Goal: Task Accomplishment & Management: Use online tool/utility

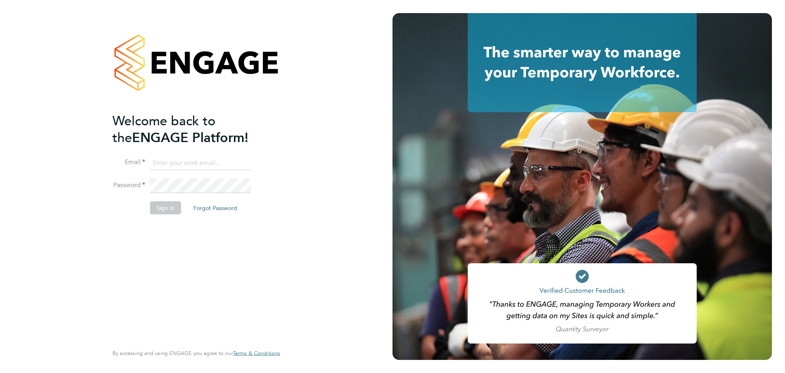
type input "[EMAIL_ADDRESS][DOMAIN_NAME]"
click at [243, 262] on div "Welcome back to the ENGAGE Platform! Email [EMAIL_ADDRESS][DOMAIN_NAME] Passwor…" at bounding box center [192, 227] width 160 height 230
click at [170, 205] on button "Sign In" at bounding box center [165, 207] width 31 height 13
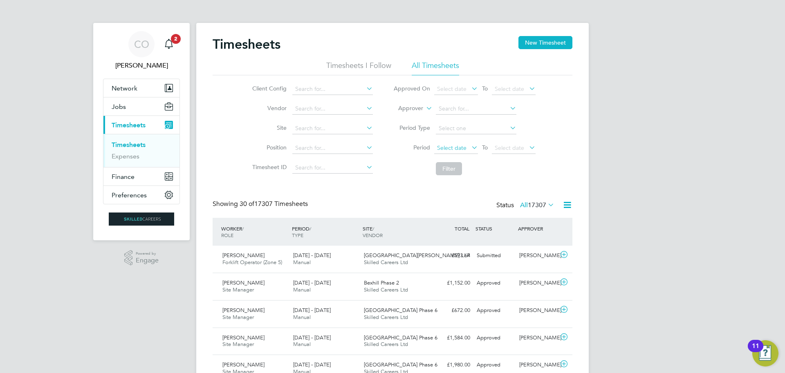
click at [442, 146] on span "Select date" at bounding box center [451, 147] width 29 height 7
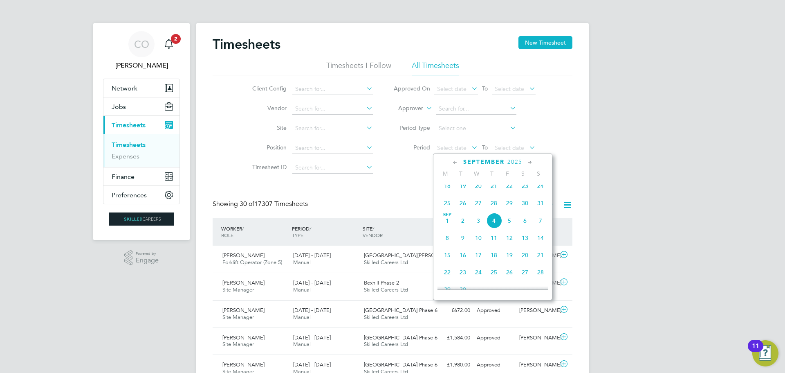
click at [448, 207] on span "25" at bounding box center [448, 203] width 16 height 16
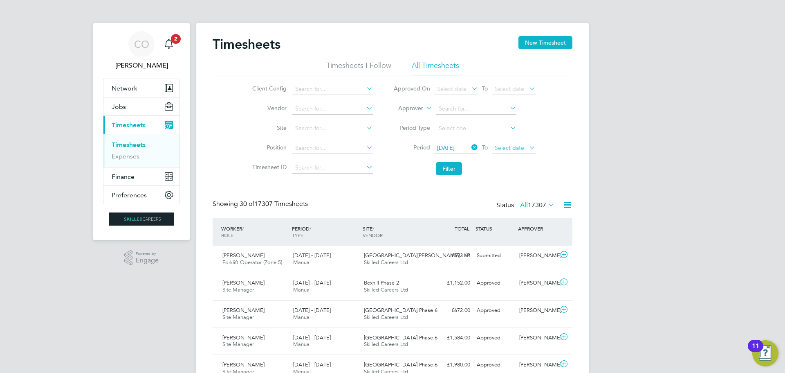
click at [517, 148] on span "Select date" at bounding box center [509, 147] width 29 height 7
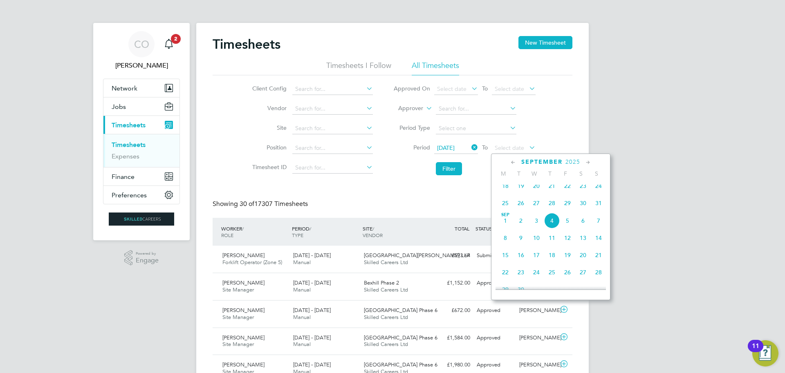
click at [605, 207] on span "31" at bounding box center [599, 203] width 16 height 16
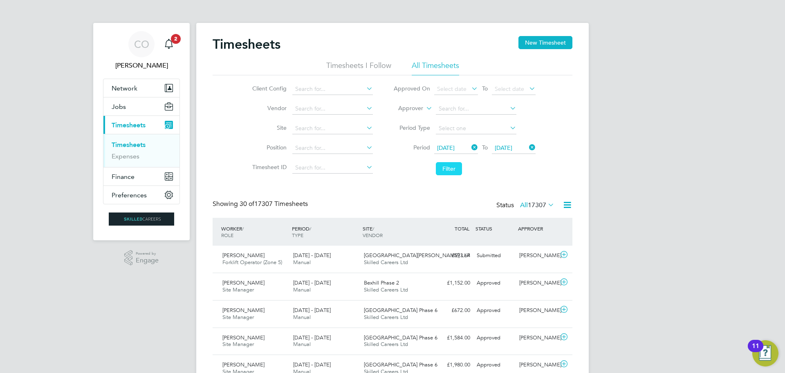
click at [458, 164] on button "Filter" at bounding box center [449, 168] width 26 height 13
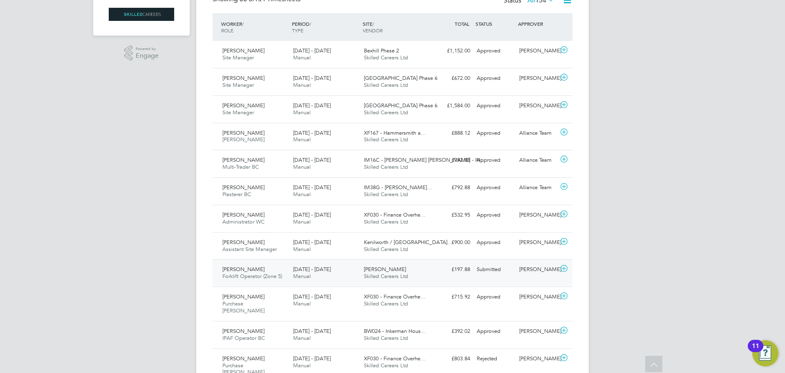
click at [267, 262] on div "Paul Orange Forklift Operator (Zone 5) 25 - 31 Aug 2025 25 - 31 Aug 2025 Manual…" at bounding box center [393, 272] width 360 height 27
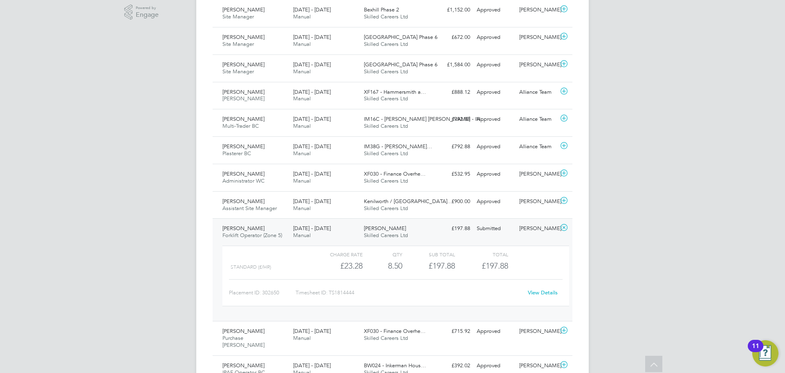
scroll to position [205, 0]
